Goal: Task Accomplishment & Management: Manage account settings

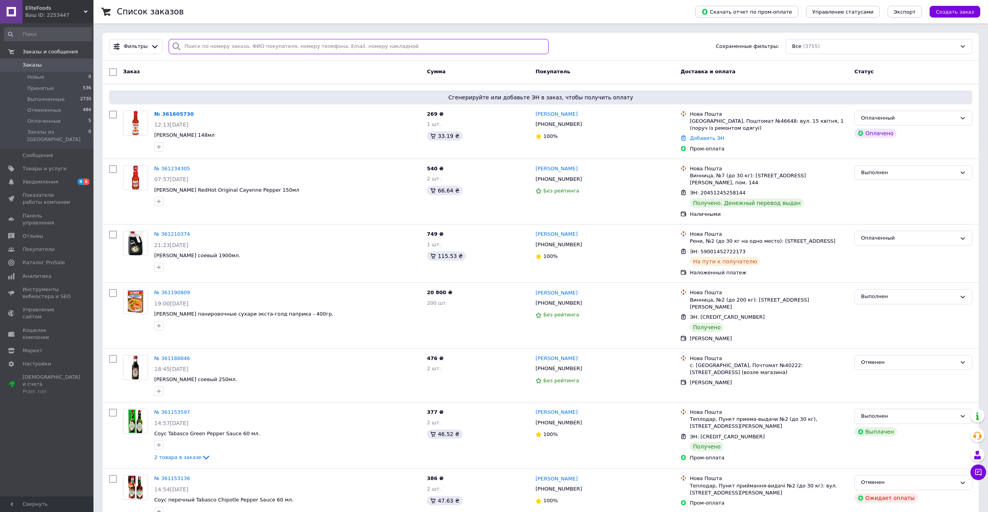
click at [235, 46] on input "search" at bounding box center [359, 46] width 380 height 15
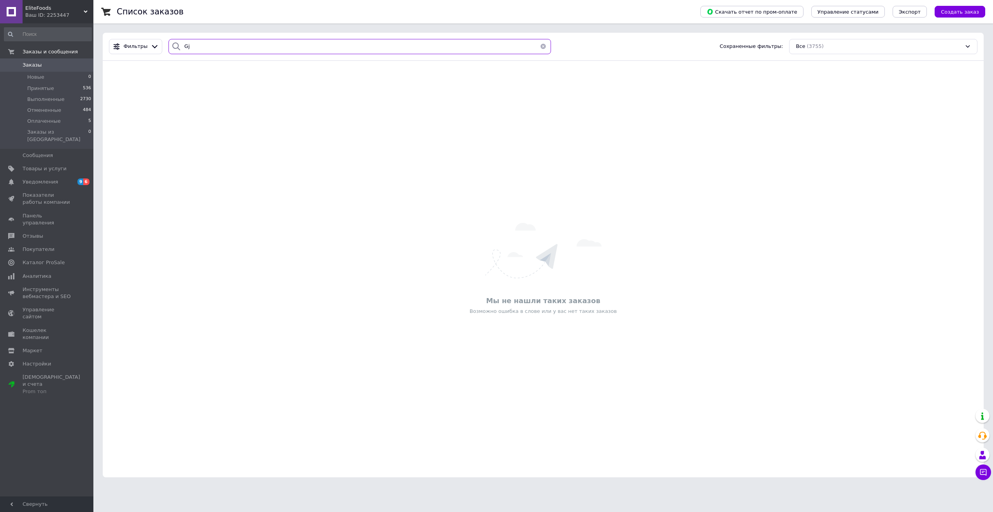
type input "G"
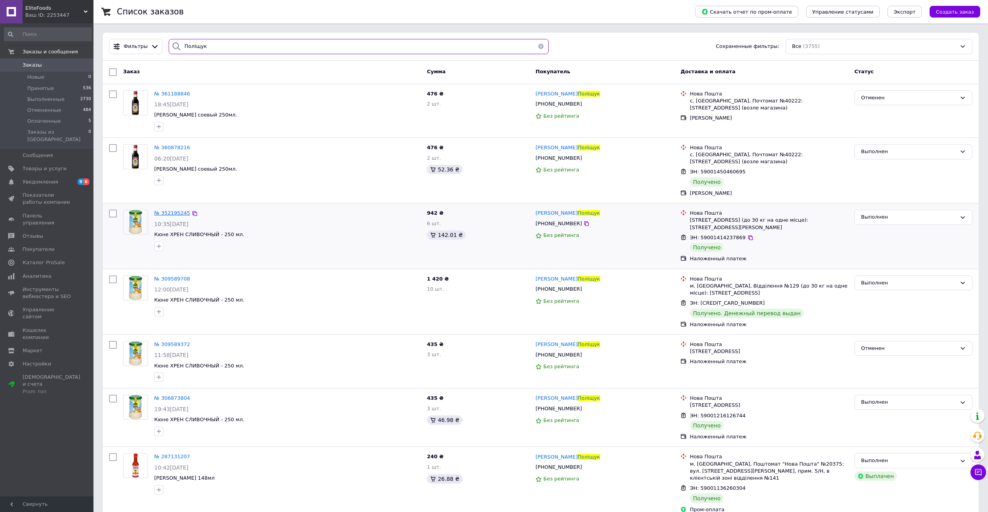
type input "Поліщук"
click at [174, 212] on span "№ 352195245" at bounding box center [172, 213] width 36 height 6
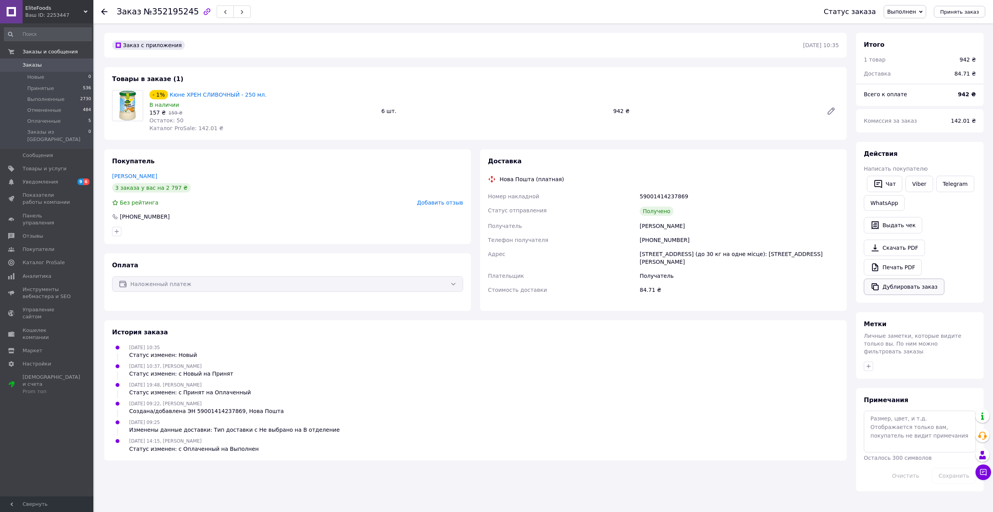
click at [899, 288] on button "Дублировать заказ" at bounding box center [904, 286] width 81 height 16
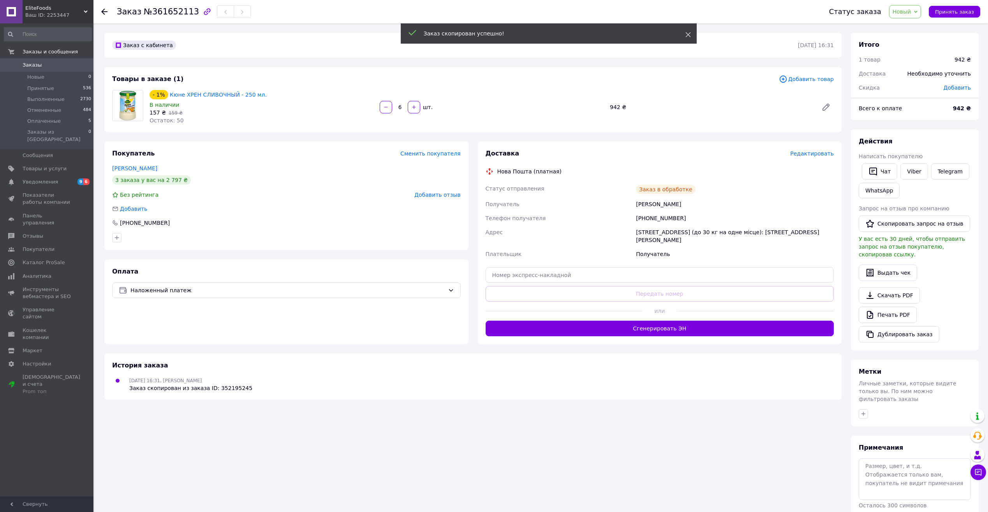
click at [688, 34] on use at bounding box center [687, 34] width 5 height 5
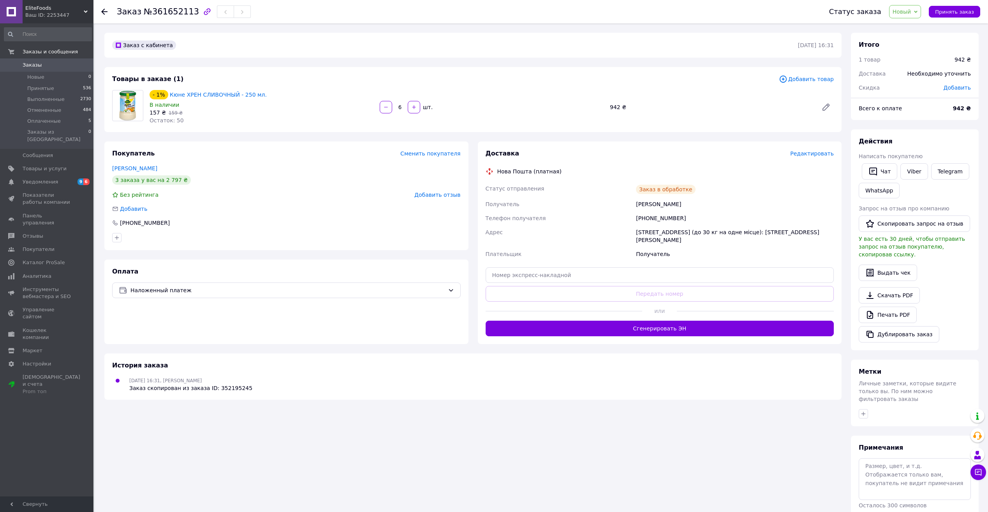
drag, startPoint x: 404, startPoint y: 107, endPoint x: 394, endPoint y: 109, distance: 10.2
click at [394, 109] on input "6" at bounding box center [400, 107] width 12 height 6
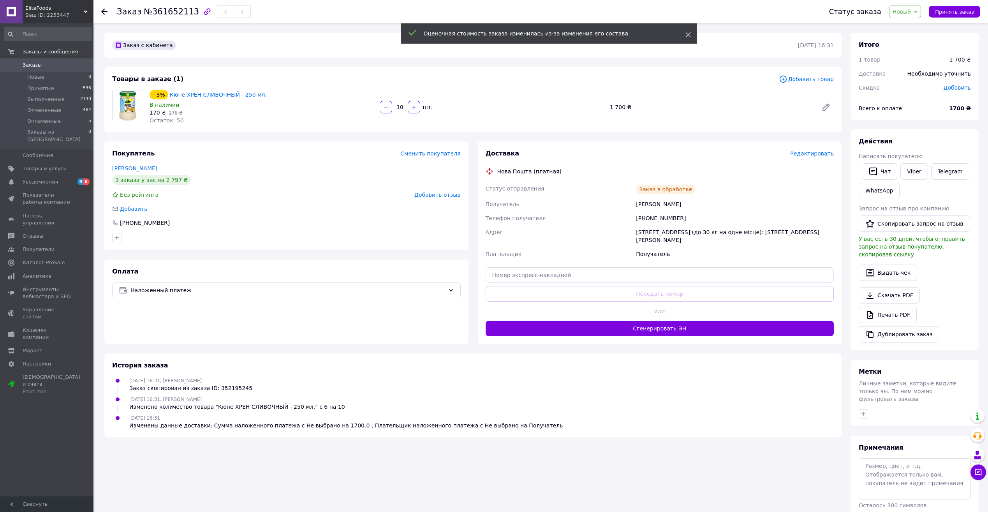
type input "10"
click at [689, 33] on icon at bounding box center [687, 34] width 5 height 5
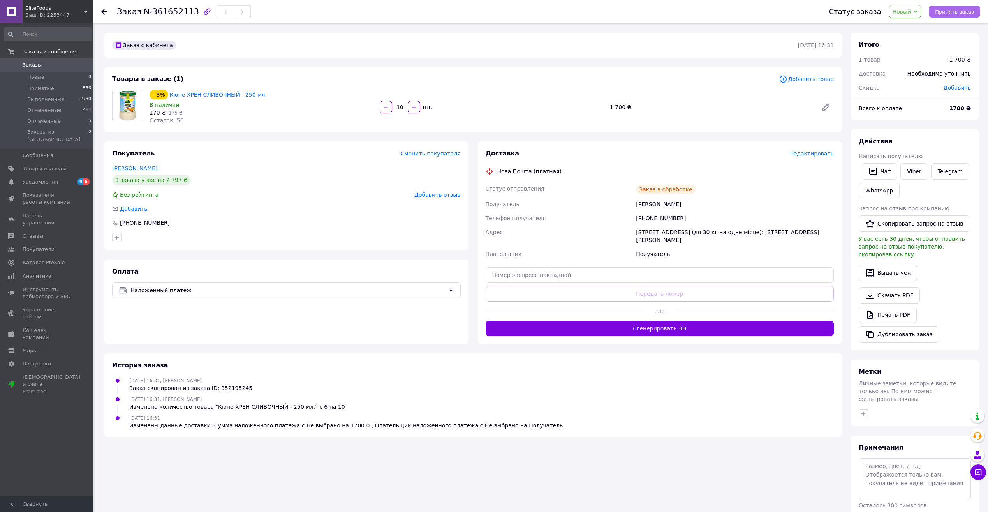
click at [952, 14] on span "Принять заказ" at bounding box center [954, 12] width 39 height 6
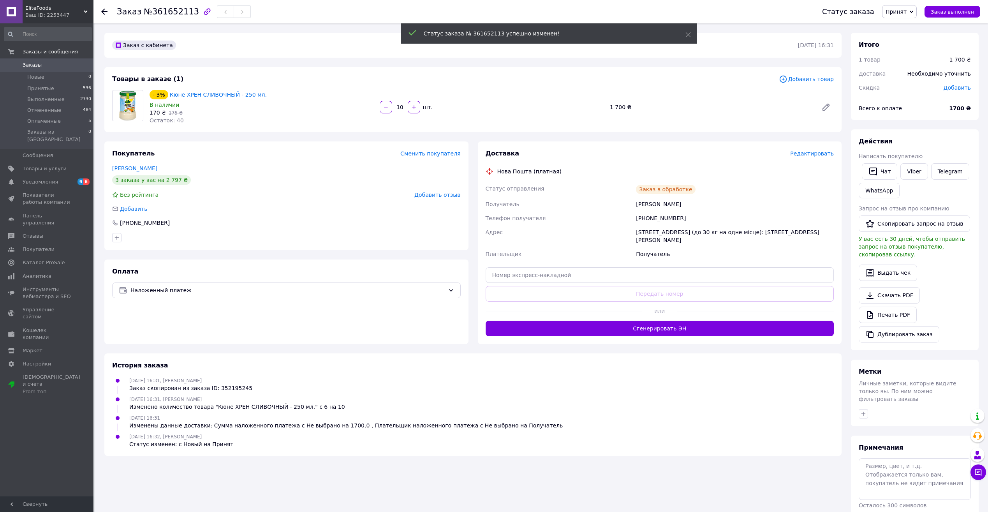
click at [957, 85] on span "Добавить" at bounding box center [956, 87] width 27 height 6
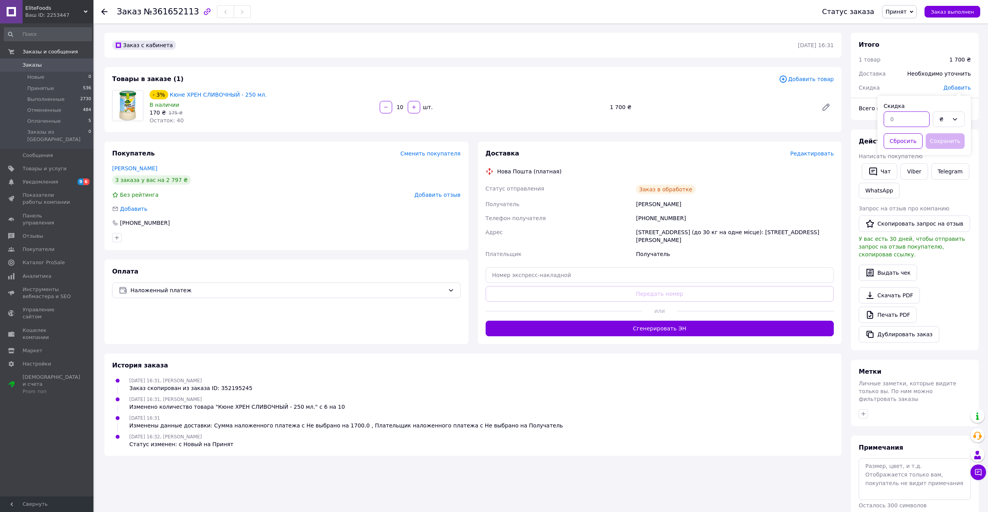
click at [895, 120] on input "text" at bounding box center [906, 119] width 46 height 16
type input "30"
click at [960, 143] on button "Сохранить" at bounding box center [944, 141] width 39 height 16
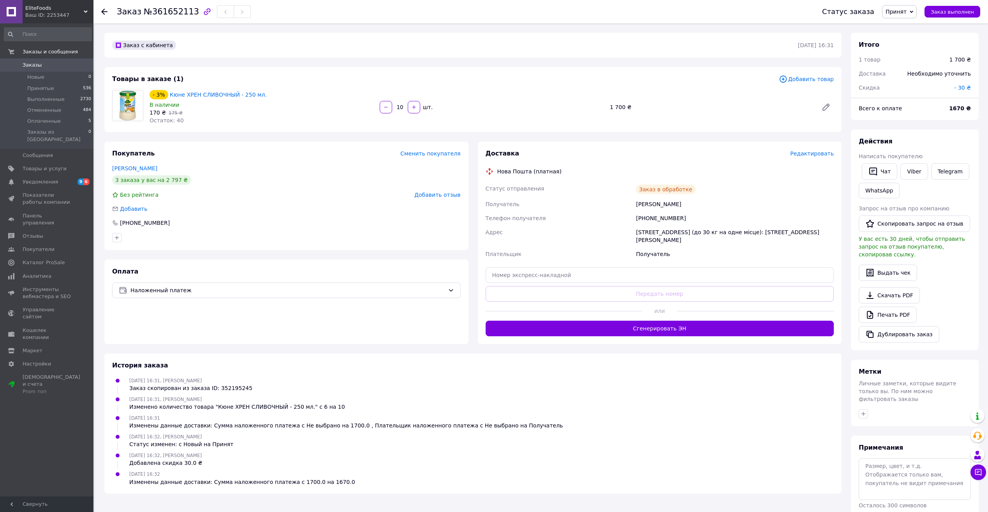
click at [913, 11] on span "Принят" at bounding box center [899, 11] width 35 height 13
click at [913, 51] on li "Оплаченный" at bounding box center [902, 51] width 41 height 12
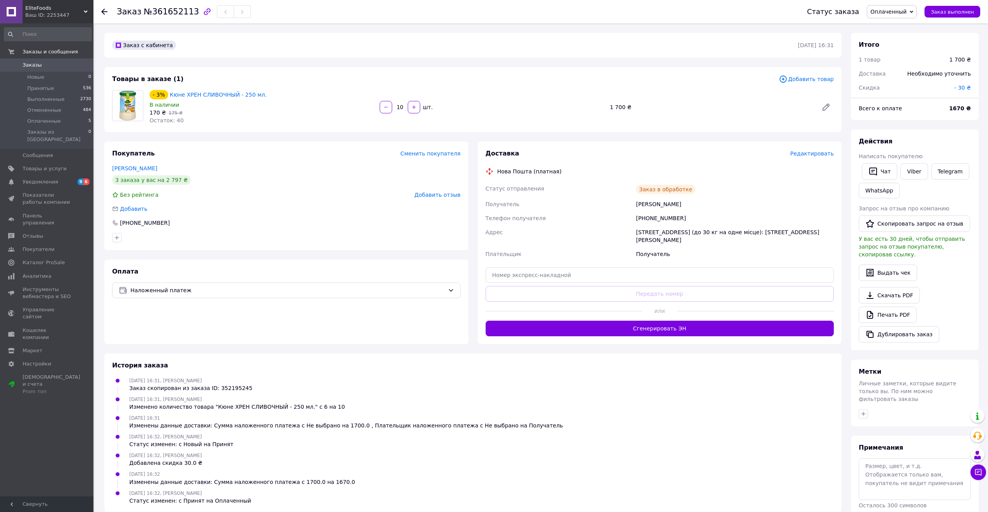
click at [34, 63] on span "Заказы" at bounding box center [32, 65] width 19 height 7
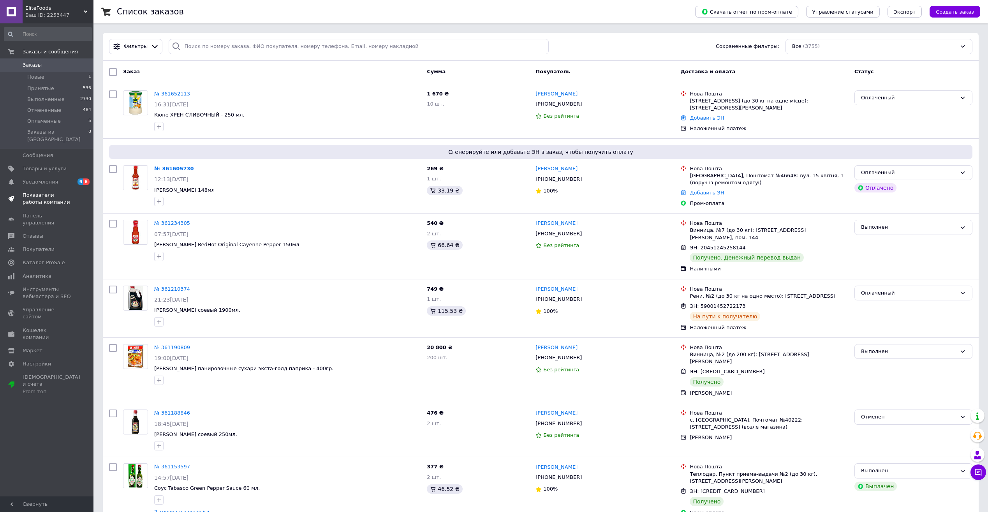
click at [37, 192] on span "Показатели работы компании" at bounding box center [47, 199] width 49 height 14
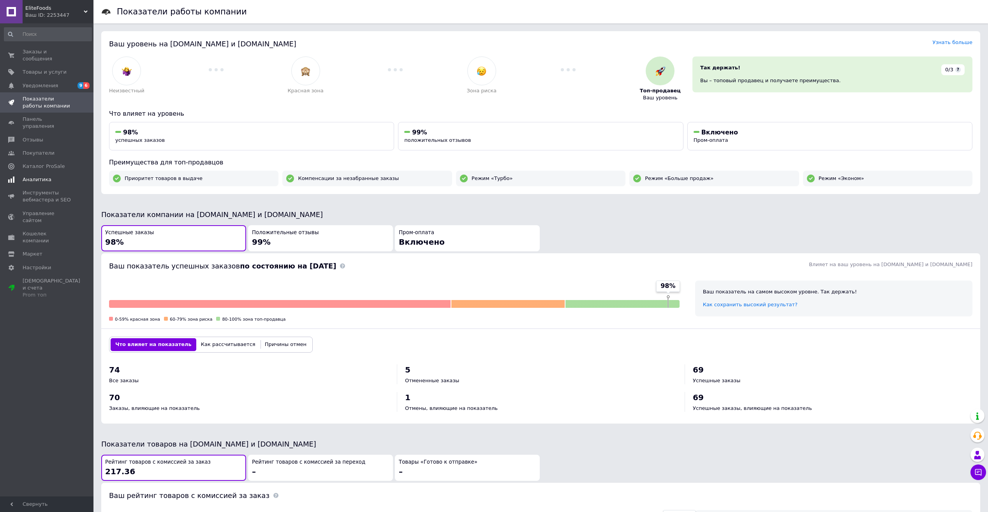
click at [32, 173] on link "Аналитика" at bounding box center [48, 179] width 96 height 13
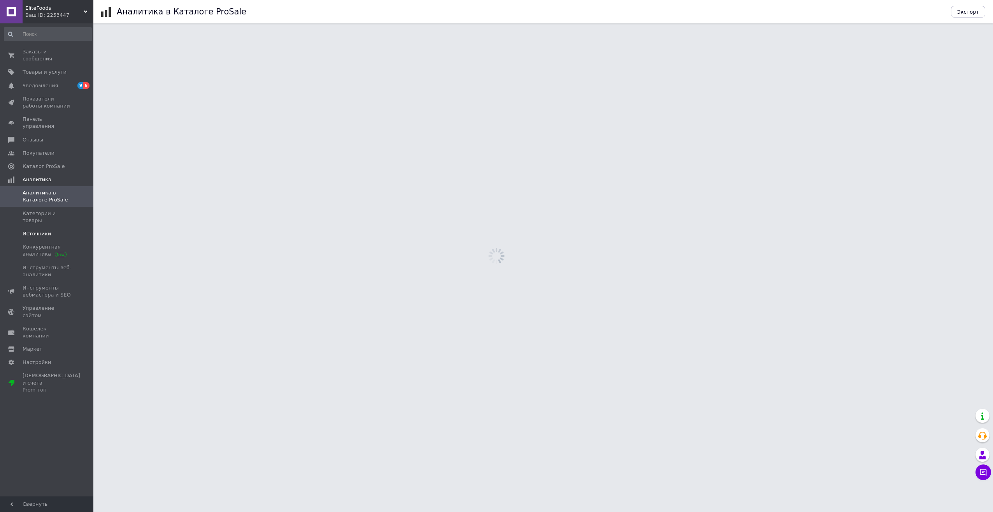
click at [35, 230] on span "Источники" at bounding box center [37, 233] width 28 height 7
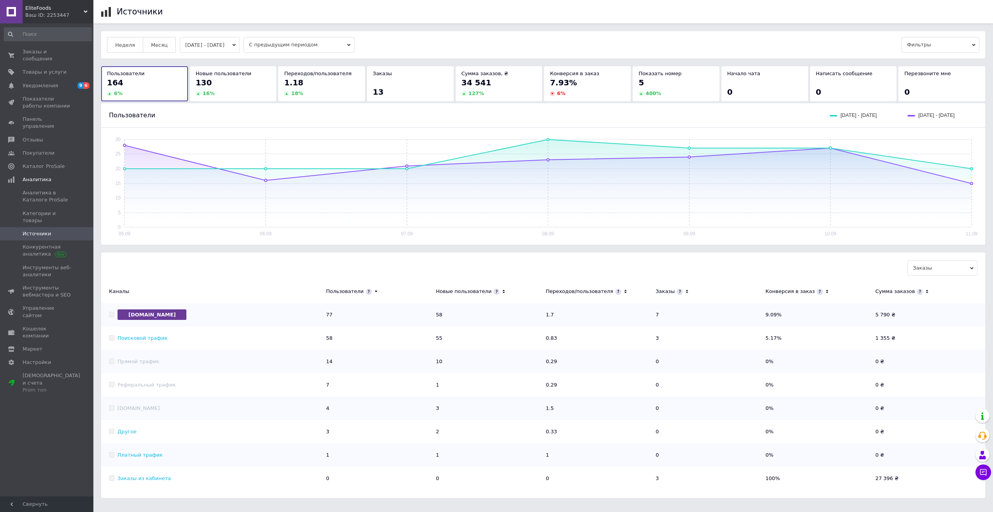
click at [236, 46] on icon "button" at bounding box center [234, 45] width 4 height 4
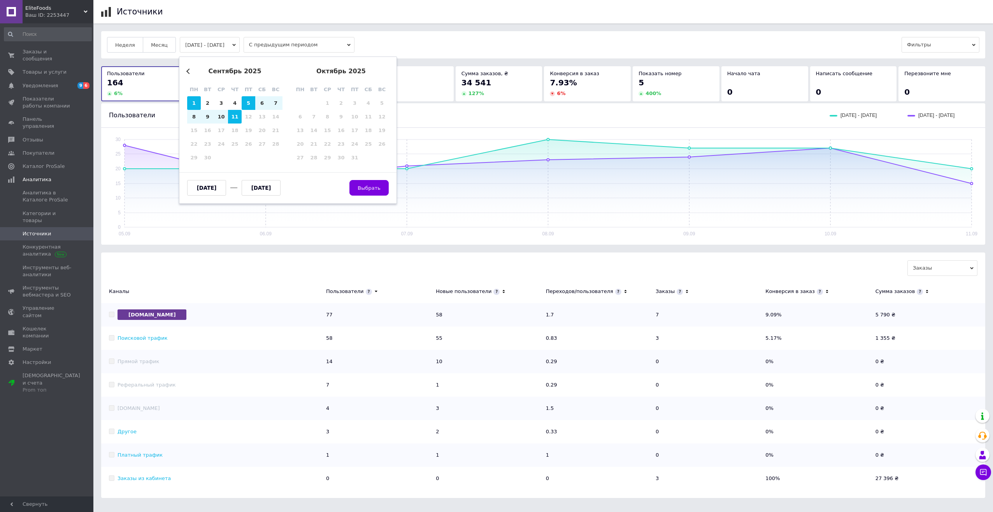
click at [199, 107] on div "1" at bounding box center [194, 103] width 14 height 14
type input "[DATE]"
click at [233, 114] on div "11" at bounding box center [235, 117] width 14 height 14
type input "[DATE]"
click at [376, 187] on span "Выбрать" at bounding box center [369, 188] width 23 height 6
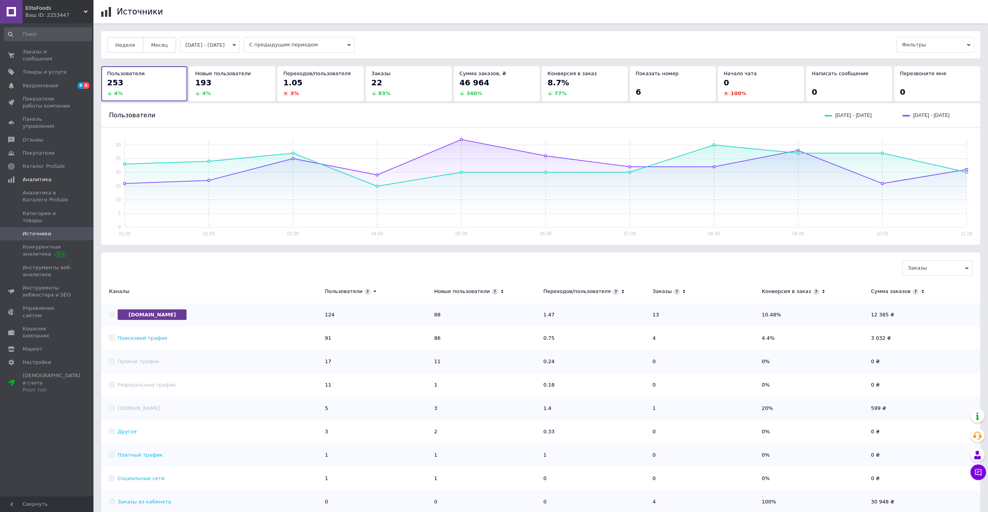
click at [277, 47] on span "С предыдущим периодом" at bounding box center [299, 45] width 111 height 16
click at [286, 78] on div "С таким же периодом в прошлом году" at bounding box center [299, 77] width 103 height 7
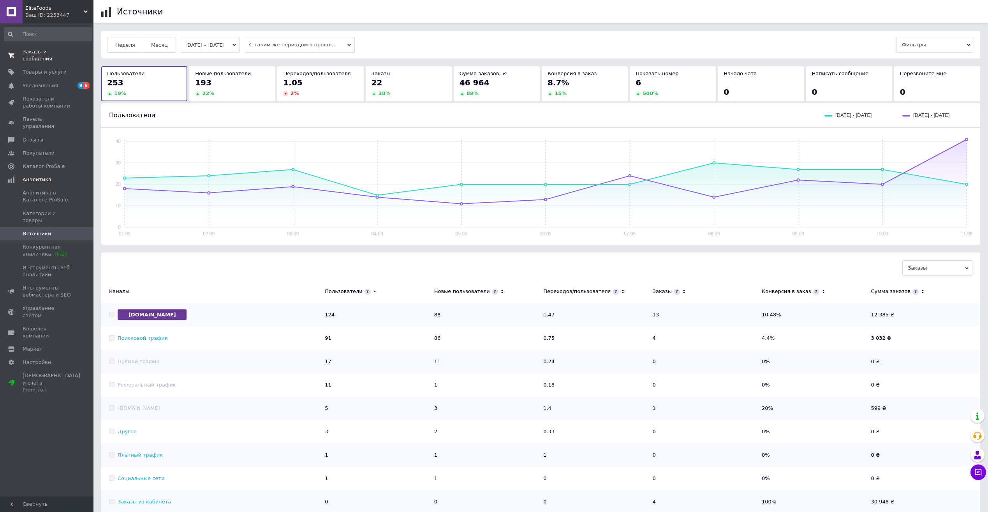
click at [37, 53] on span "Заказы и сообщения" at bounding box center [47, 55] width 49 height 14
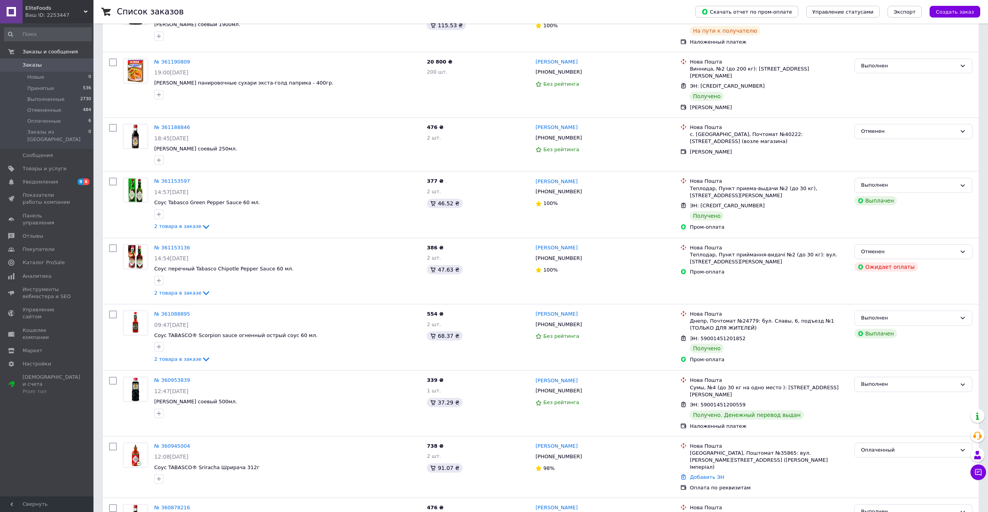
scroll to position [350, 0]
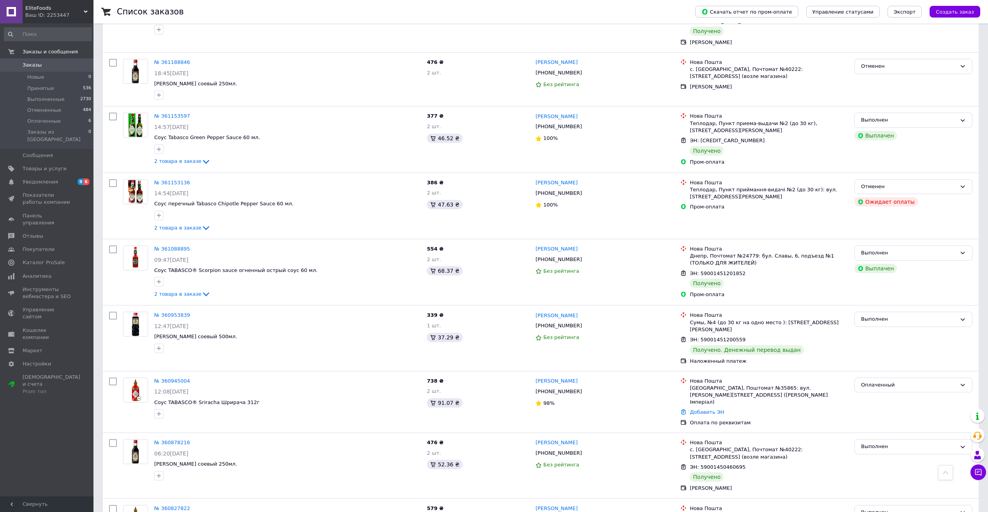
click at [165, 378] on link "№ 360945004" at bounding box center [172, 381] width 36 height 6
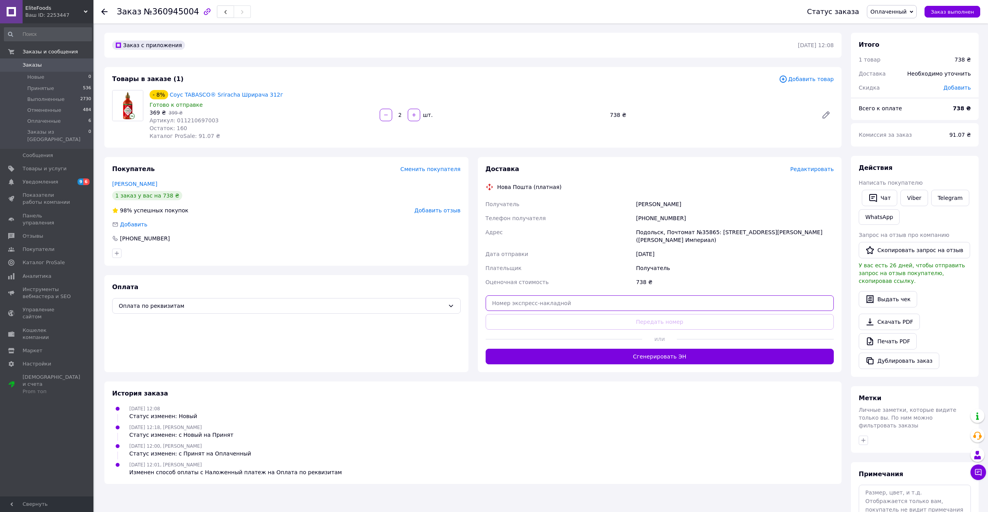
paste input "59001453744627"
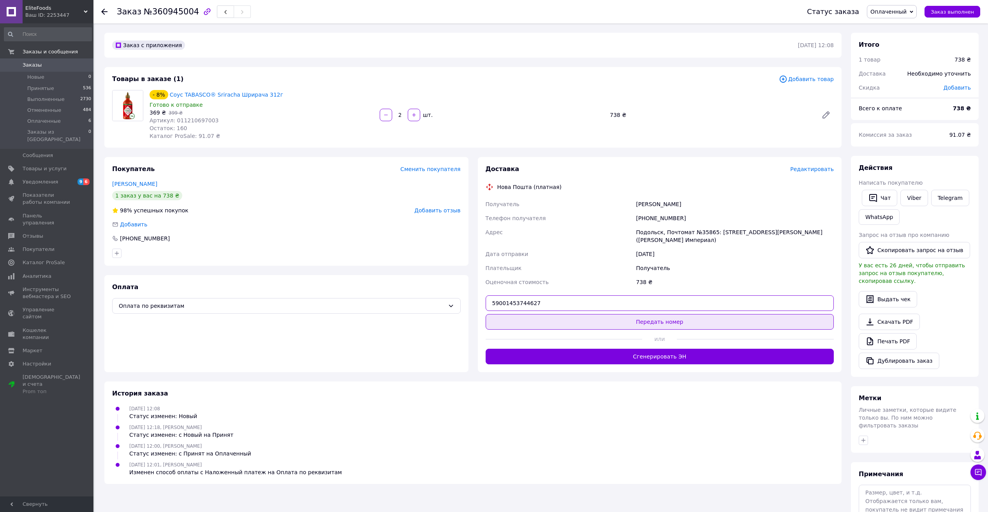
type input "59001453744627"
click at [572, 315] on button "Передать номер" at bounding box center [659, 322] width 348 height 16
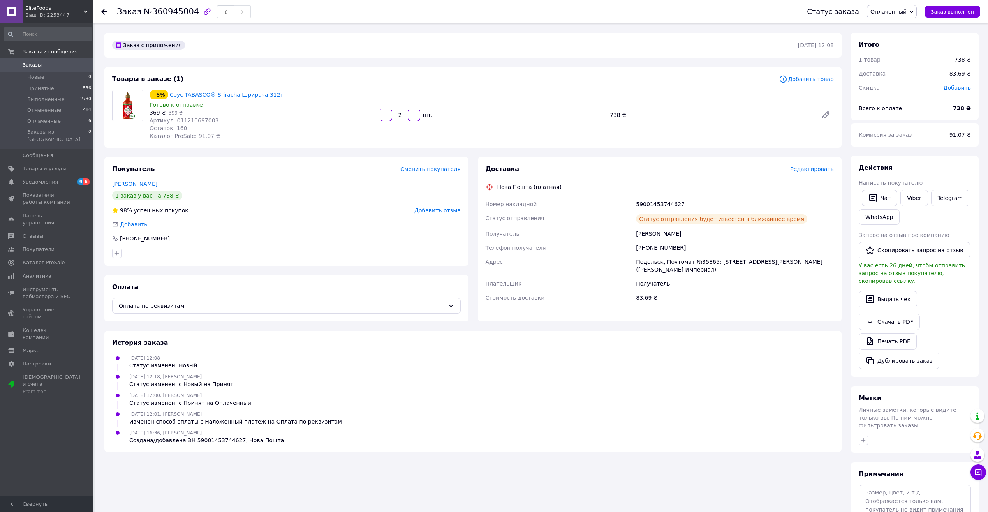
click at [45, 66] on span "Заказы" at bounding box center [47, 65] width 49 height 7
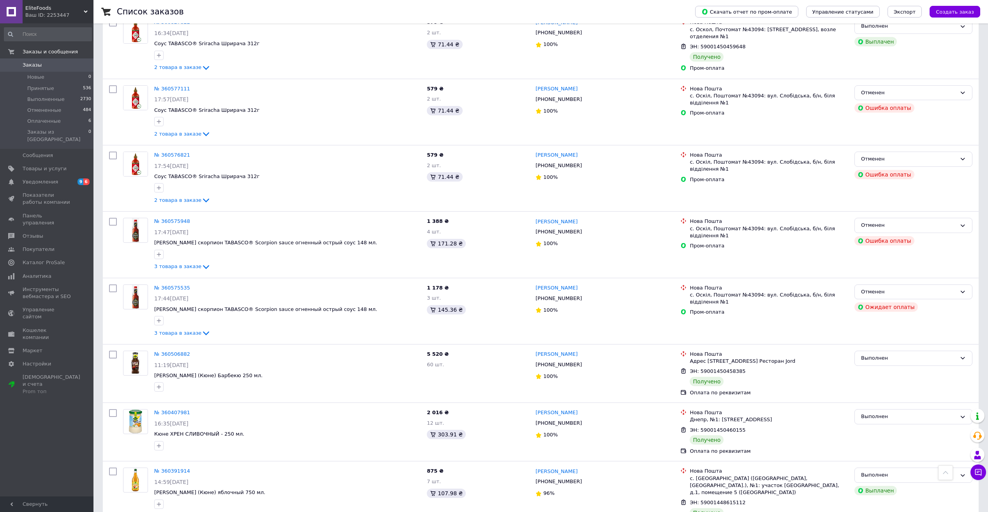
scroll to position [872, 0]
